Goal: Find specific page/section: Find specific page/section

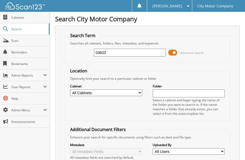
type input "03633"
type input "2503633"
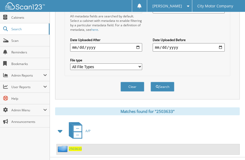
scroll to position [147, 0]
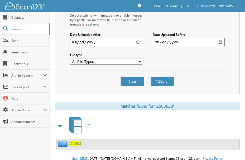
click at [78, 141] on div "2503633" at bounding box center [69, 144] width 25 height 7
drag, startPoint x: 78, startPoint y: 141, endPoint x: 75, endPoint y: 139, distance: 4.4
click at [75, 142] on span "2503633" at bounding box center [75, 144] width 13 height 4
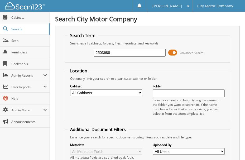
type input "2503688"
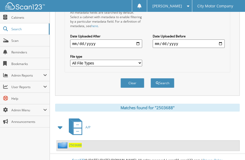
scroll to position [147, 0]
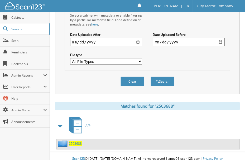
click at [75, 142] on span "2503688" at bounding box center [75, 144] width 13 height 4
